Goal: Task Accomplishment & Management: Manage account settings

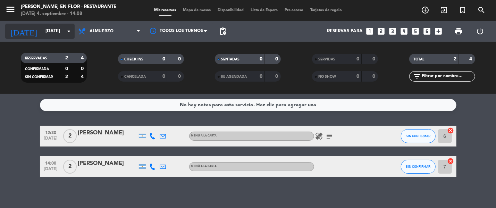
click at [43, 34] on input "[DATE]" at bounding box center [72, 31] width 61 height 13
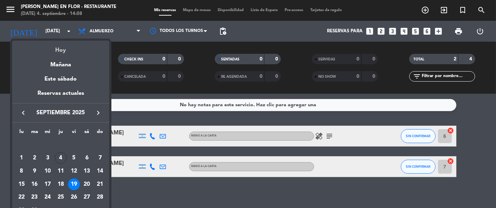
click at [62, 52] on div "Hoy" at bounding box center [60, 48] width 97 height 14
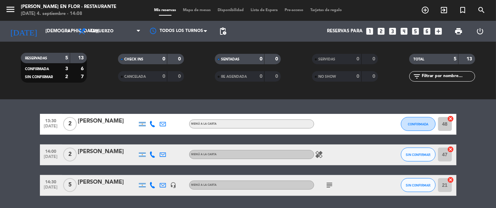
scroll to position [130, 0]
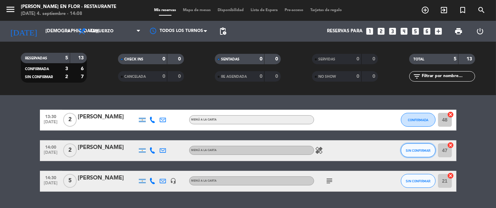
click at [425, 152] on span "SIN CONFIRMAR" at bounding box center [418, 151] width 25 height 4
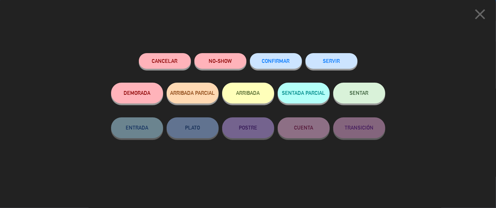
click at [249, 98] on button "ARRIBADA" at bounding box center [248, 93] width 52 height 21
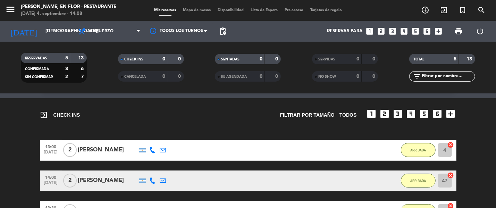
scroll to position [61, 0]
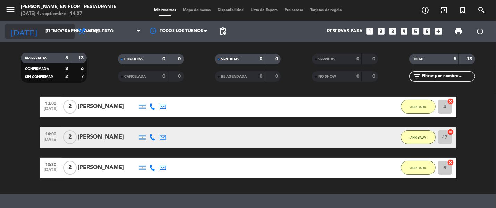
click at [52, 33] on input "[DEMOGRAPHIC_DATA][DATE]" at bounding box center [72, 31] width 61 height 13
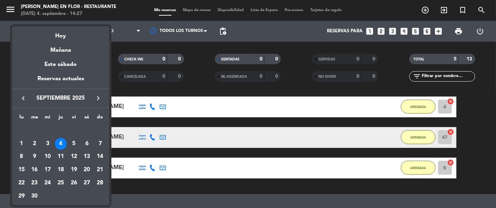
click at [59, 51] on div "Mañana" at bounding box center [60, 48] width 97 height 14
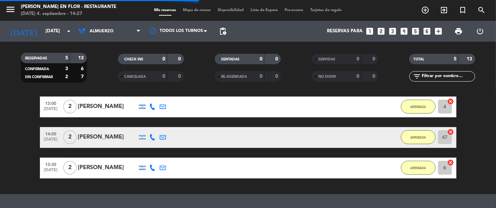
scroll to position [0, 0]
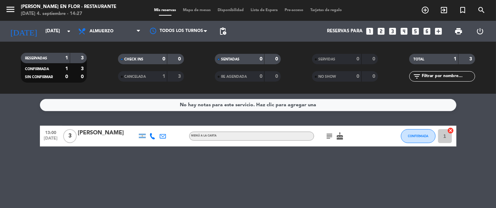
click at [333, 134] on icon "subject" at bounding box center [330, 136] width 8 height 8
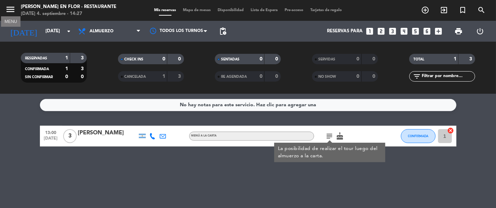
click at [9, 11] on icon "menu" at bounding box center [10, 9] width 10 height 10
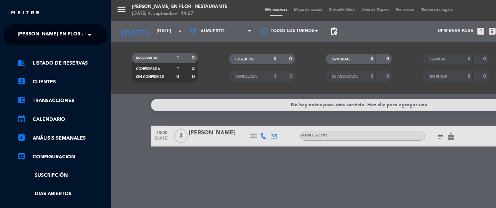
click at [72, 36] on span "[PERSON_NAME] en Flor - Restaurante" at bounding box center [69, 34] width 102 height 15
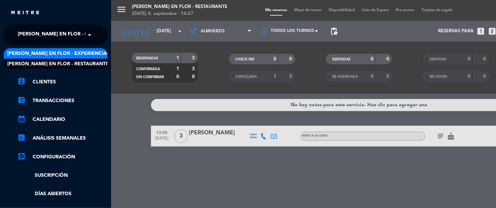
click at [77, 49] on div "[PERSON_NAME] en Flor - Experiencias" at bounding box center [55, 53] width 103 height 10
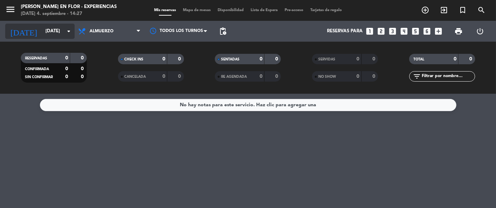
click at [42, 27] on input "[DATE]" at bounding box center [72, 31] width 61 height 13
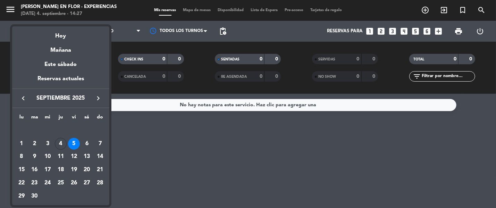
click at [5, 9] on div at bounding box center [248, 104] width 496 height 208
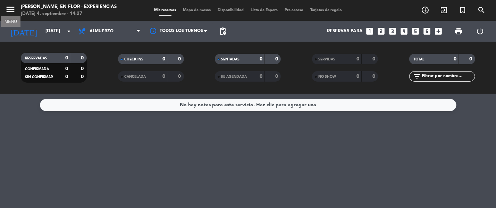
click at [10, 9] on icon "menu" at bounding box center [10, 9] width 10 height 10
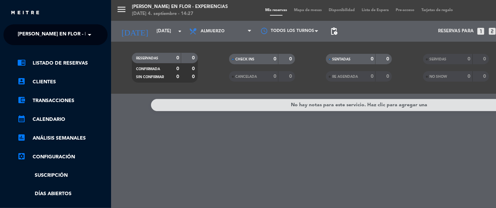
click at [59, 35] on span "[PERSON_NAME] en Flor - Experiencias" at bounding box center [69, 34] width 102 height 15
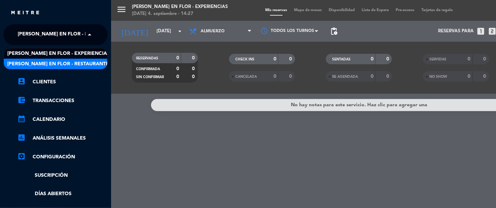
click at [64, 62] on span "[PERSON_NAME] en Flor - Restaurante" at bounding box center [58, 64] width 102 height 8
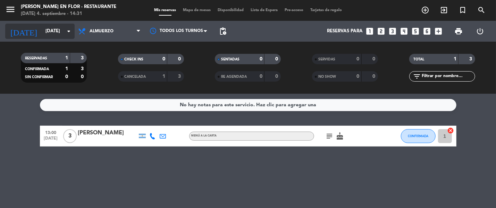
click at [45, 36] on input "[DATE]" at bounding box center [72, 31] width 61 height 13
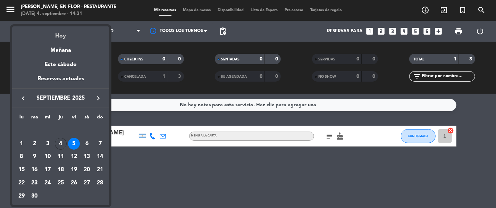
click at [63, 36] on div "Hoy" at bounding box center [60, 33] width 97 height 14
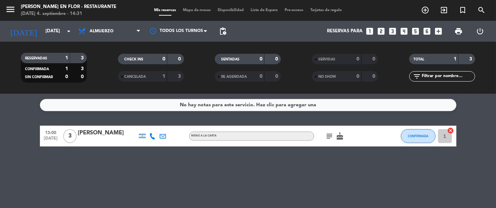
type input "[DEMOGRAPHIC_DATA][DATE]"
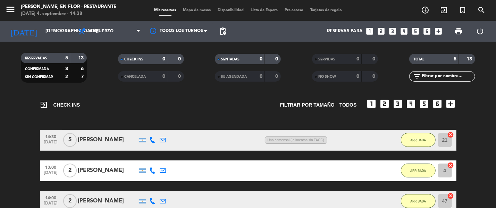
scroll to position [18, 0]
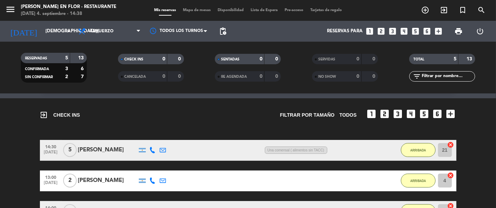
click at [117, 147] on div "[PERSON_NAME]" at bounding box center [107, 150] width 59 height 9
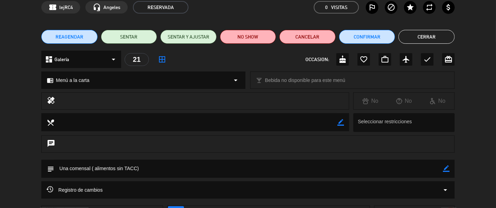
scroll to position [43, 0]
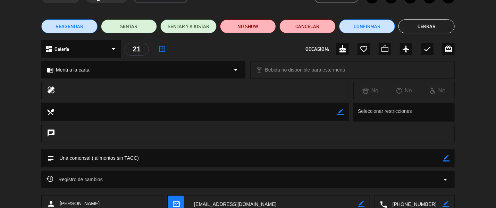
click at [447, 27] on button "Cerrar" at bounding box center [427, 26] width 56 height 14
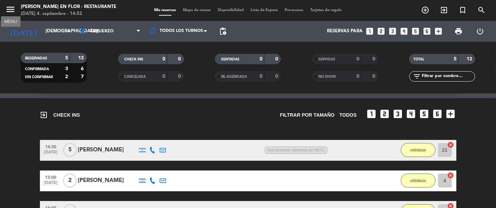
click at [13, 11] on icon "menu" at bounding box center [10, 9] width 10 height 10
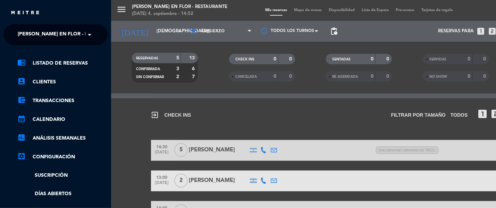
drag, startPoint x: 41, startPoint y: 35, endPoint x: 52, endPoint y: 44, distance: 14.3
click at [44, 36] on span "[PERSON_NAME] en Flor - Restaurante" at bounding box center [69, 34] width 102 height 15
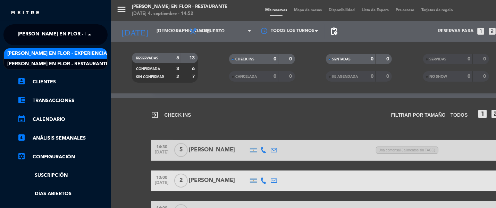
click at [58, 56] on span "[PERSON_NAME] en Flor - Experiencias" at bounding box center [58, 54] width 102 height 8
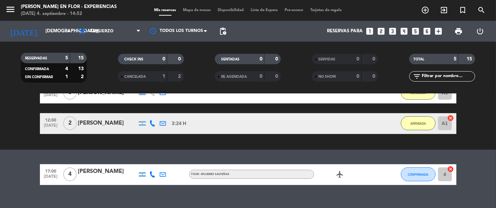
scroll to position [138, 0]
